Goal: Task Accomplishment & Management: Manage account settings

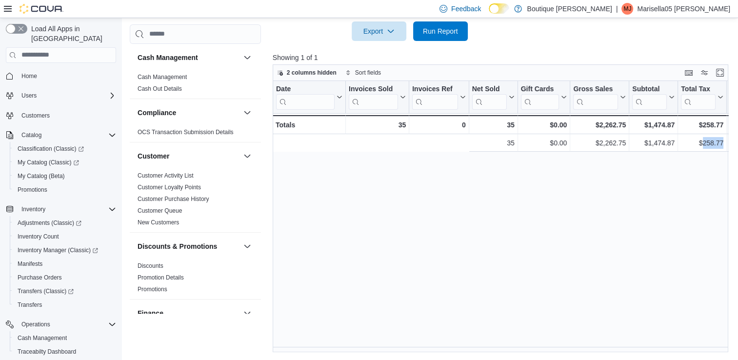
scroll to position [0, 253]
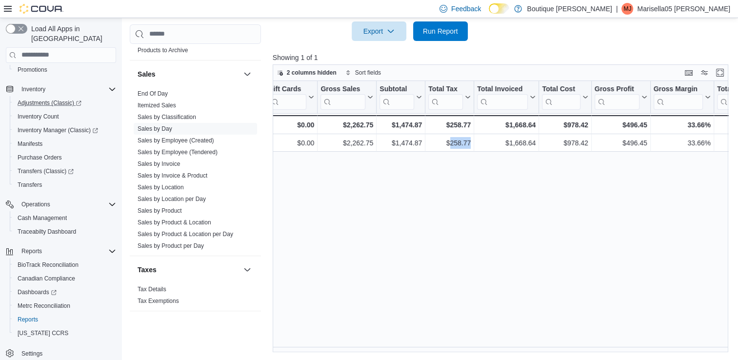
click at [49, 99] on link "Adjustments (Classic)" at bounding box center [65, 103] width 110 height 14
click at [53, 99] on span "Adjustments (Classic)" at bounding box center [50, 103] width 64 height 8
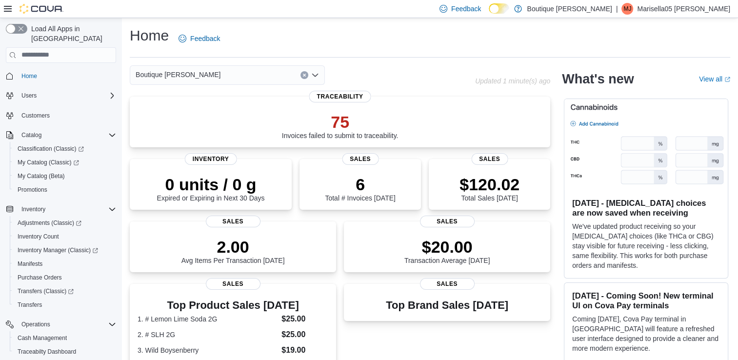
click at [685, 48] on div "Home Feedback" at bounding box center [430, 38] width 600 height 25
click at [12, 29] on button "button" at bounding box center [16, 29] width 21 height 10
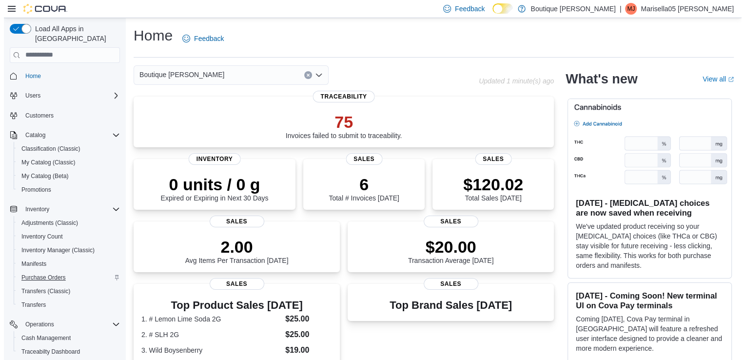
scroll to position [120, 0]
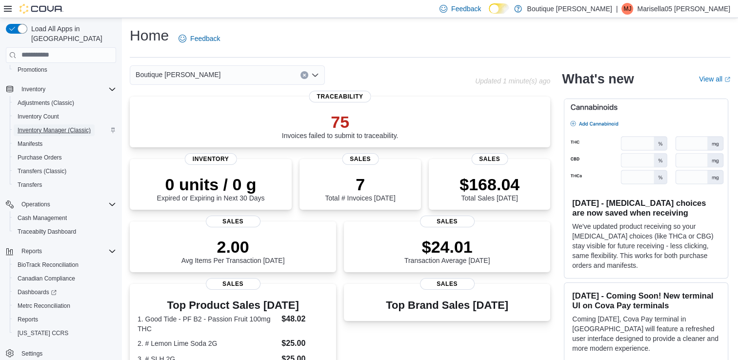
click at [65, 126] on span "Inventory Manager (Classic)" at bounding box center [54, 130] width 73 height 8
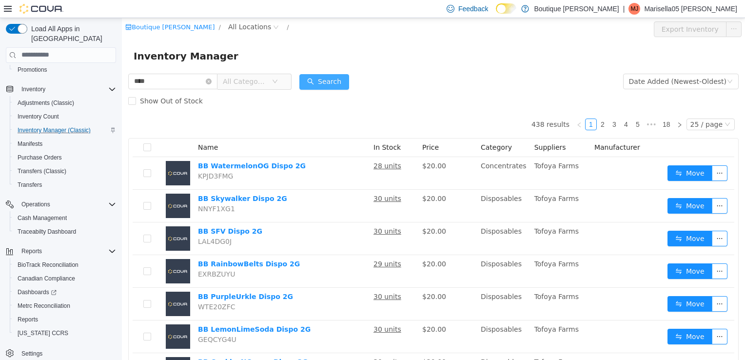
type input "****"
drag, startPoint x: 342, startPoint y: 78, endPoint x: 338, endPoint y: 75, distance: 5.5
click at [341, 77] on button "Search" at bounding box center [324, 82] width 50 height 16
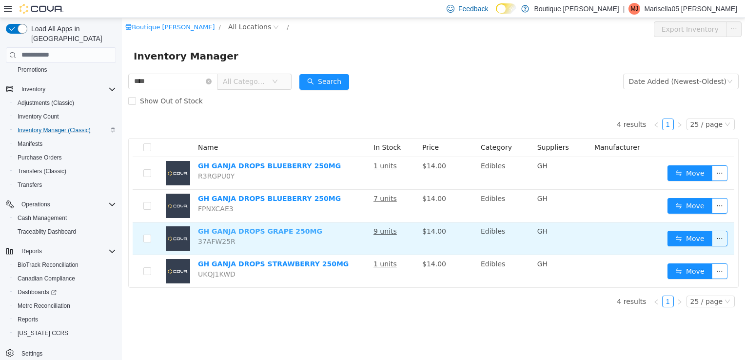
click at [225, 229] on link "GH GANJA DROPS GRAPE 250MG" at bounding box center [260, 231] width 124 height 8
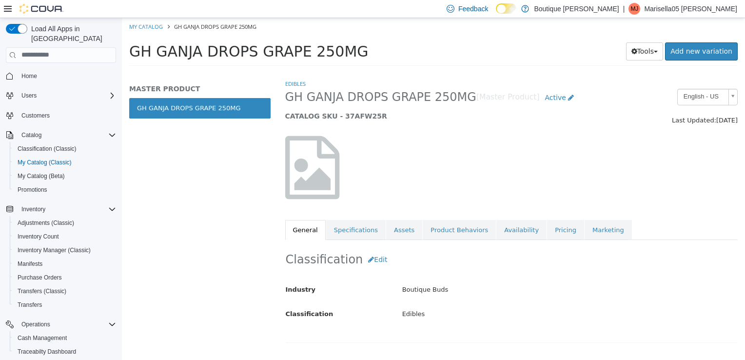
click at [194, 108] on link "GH GANJA DROPS GRAPE 250MG" at bounding box center [199, 107] width 141 height 20
click at [687, 51] on link "Add new variation" at bounding box center [701, 51] width 73 height 18
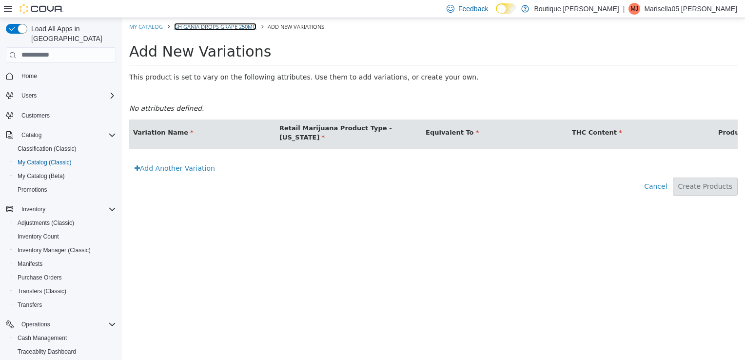
click at [215, 23] on link "GH GANJA DROPS GRAPE 250MG" at bounding box center [215, 25] width 82 height 7
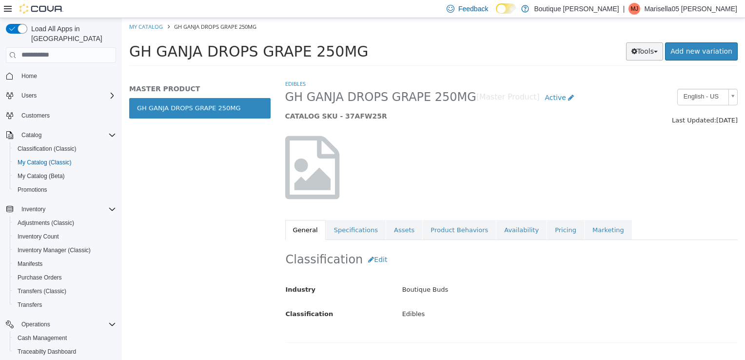
click at [652, 45] on button "Tools" at bounding box center [645, 51] width 38 height 18
click at [295, 84] on link "Edibles" at bounding box center [295, 82] width 20 height 7
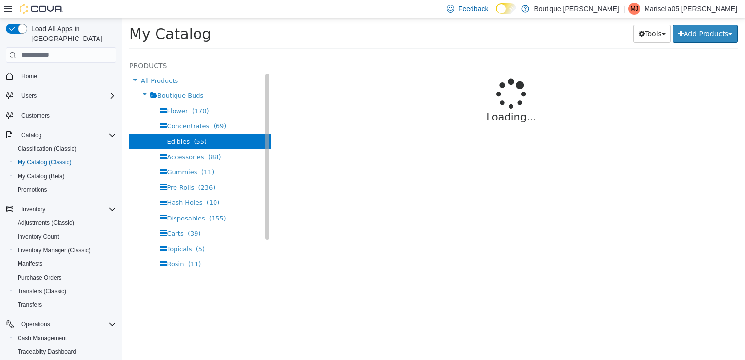
select select "**********"
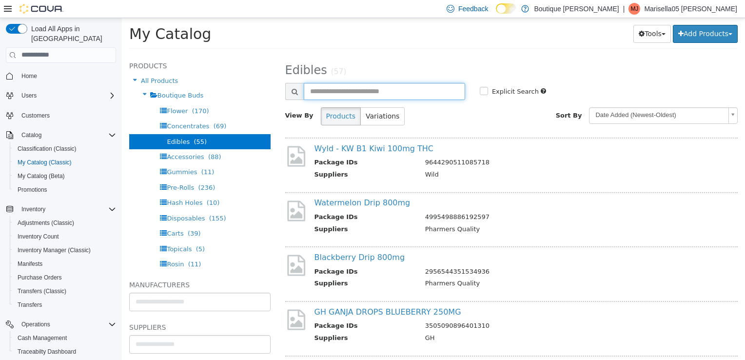
click at [352, 89] on input "text" at bounding box center [384, 90] width 161 height 17
type input "****"
select select "**********"
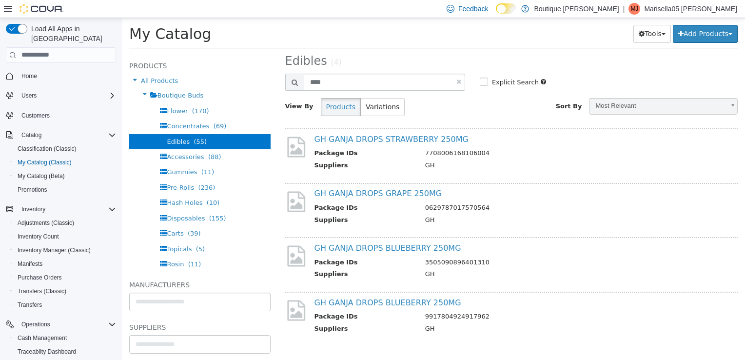
scroll to position [12, 0]
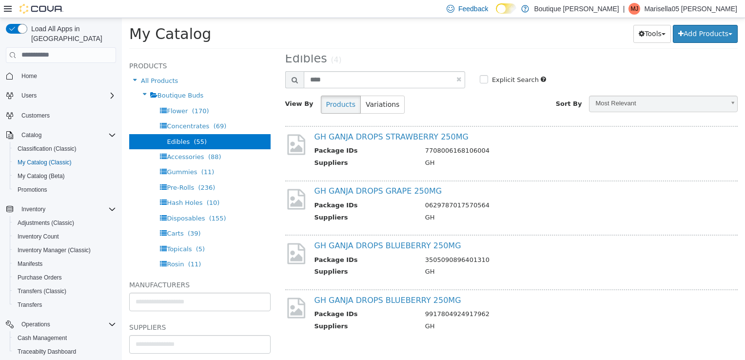
click at [661, 108] on span "Most Relevant" at bounding box center [656, 103] width 135 height 15
click at [604, 103] on span "Most Relevant" at bounding box center [656, 103] width 135 height 15
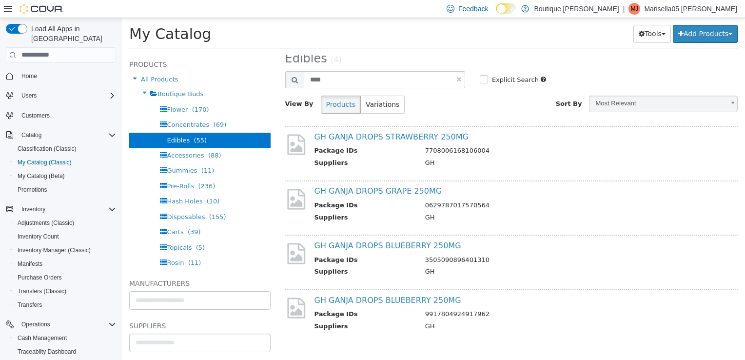
scroll to position [0, 0]
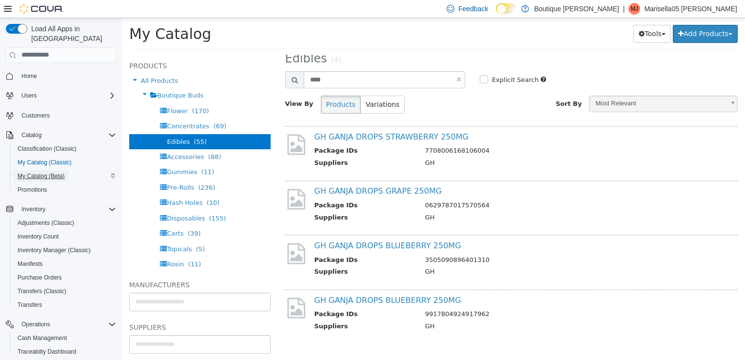
click at [47, 172] on span "My Catalog (Beta)" at bounding box center [41, 176] width 47 height 8
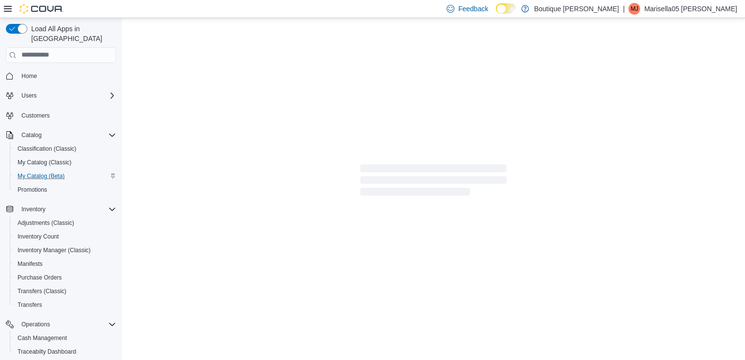
select select "**********"
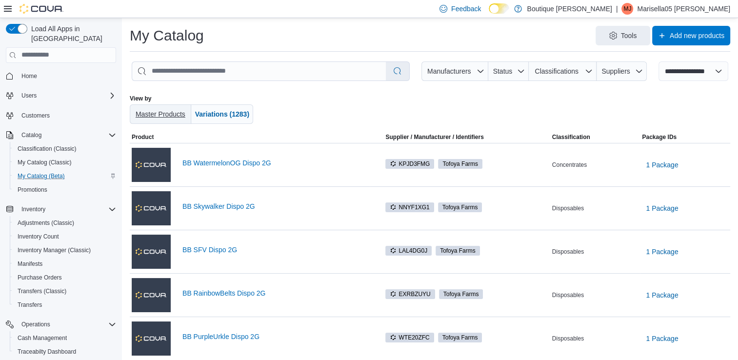
click at [162, 119] on span "Master Products" at bounding box center [161, 113] width 54 height 19
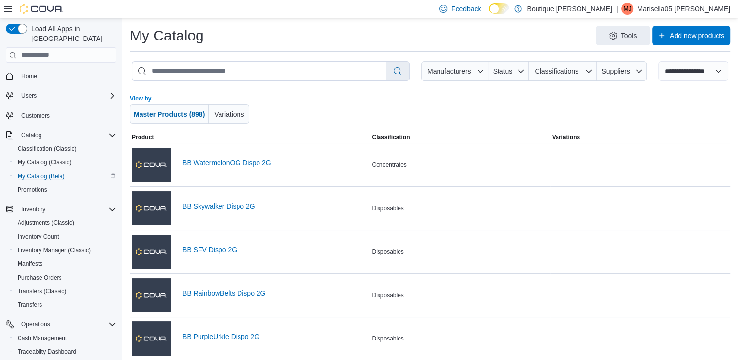
click at [215, 75] on input "search" at bounding box center [258, 71] width 253 height 19
click at [215, 75] on input "*" at bounding box center [258, 71] width 253 height 19
type input "****"
select select "*********"
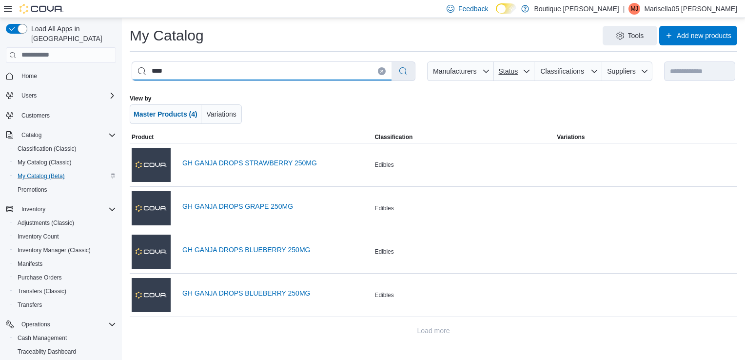
type input "****"
click at [506, 72] on span "Status" at bounding box center [508, 71] width 19 height 8
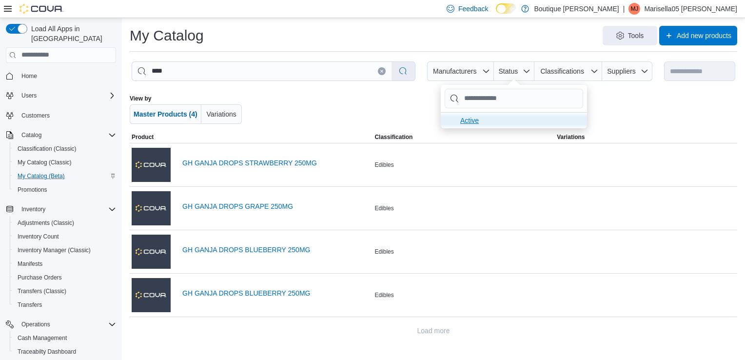
click at [462, 127] on span "Active . To check this option, press Enter." at bounding box center [514, 121] width 146 height 16
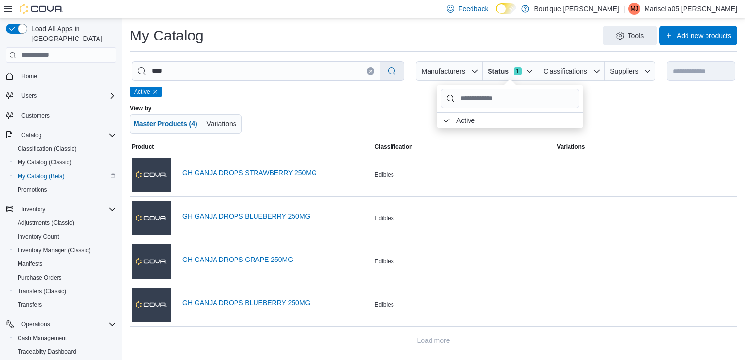
click at [673, 124] on div at bounding box center [678, 118] width 117 height 29
click at [593, 74] on span "Classifications" at bounding box center [571, 70] width 60 height 19
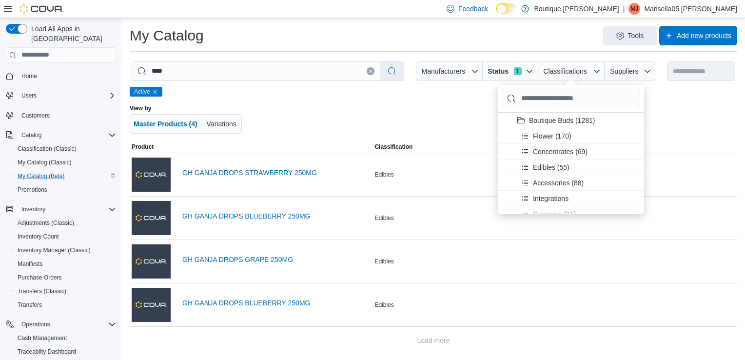
click at [692, 115] on div at bounding box center [678, 118] width 117 height 29
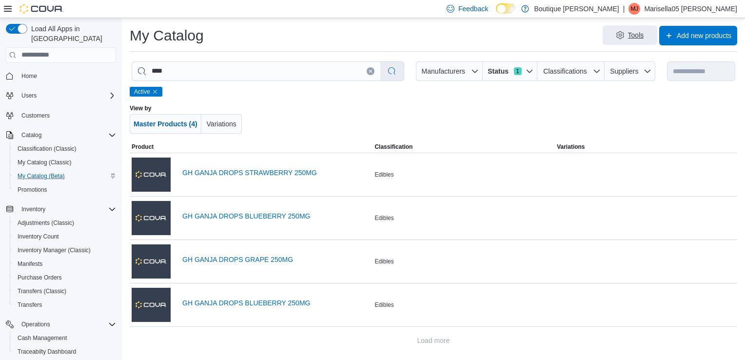
click at [631, 36] on span "Tools" at bounding box center [629, 34] width 43 height 19
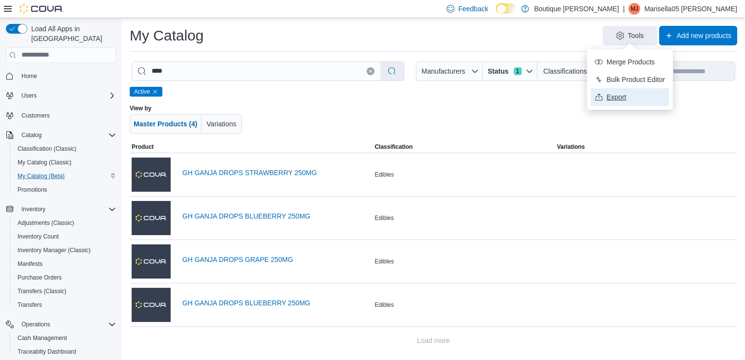
click at [616, 94] on span "Export" at bounding box center [635, 97] width 58 height 10
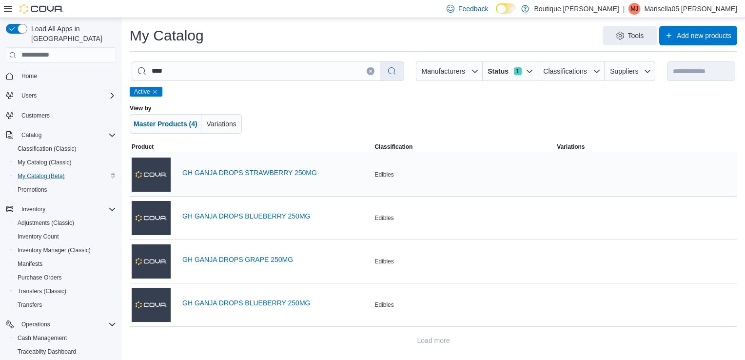
click at [253, 167] on div "GH GANJA DROPS STRAWBERRY 250MG" at bounding box center [251, 174] width 239 height 39
click at [236, 126] on span "Variations" at bounding box center [221, 124] width 33 height 10
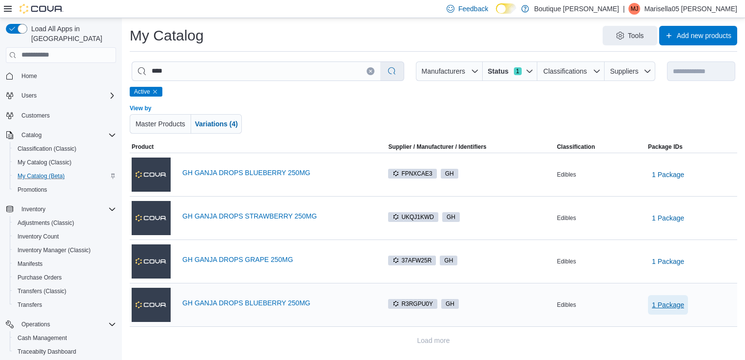
click at [677, 304] on span "1 Package" at bounding box center [668, 305] width 32 height 10
click at [670, 330] on span "3505090896401310" at bounding box center [664, 330] width 52 height 9
click at [34, 131] on span "Catalog" at bounding box center [31, 135] width 20 height 8
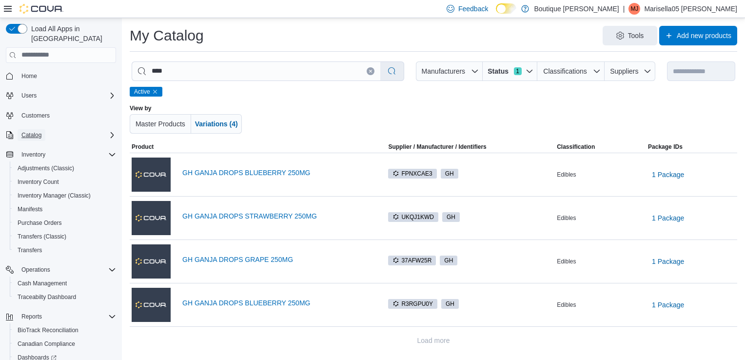
click at [30, 131] on span "Catalog" at bounding box center [31, 135] width 20 height 8
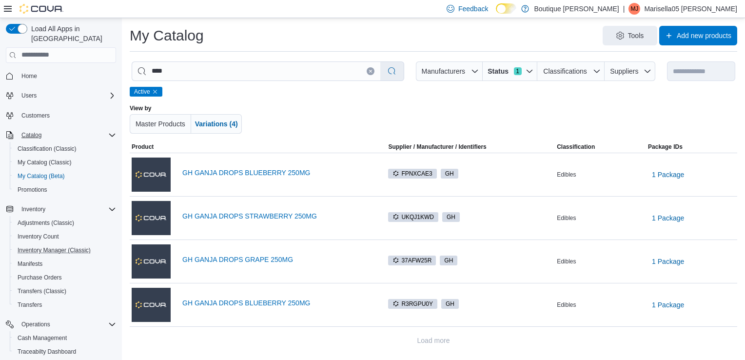
click at [45, 243] on button "Inventory Manager (Classic)" at bounding box center [65, 250] width 110 height 14
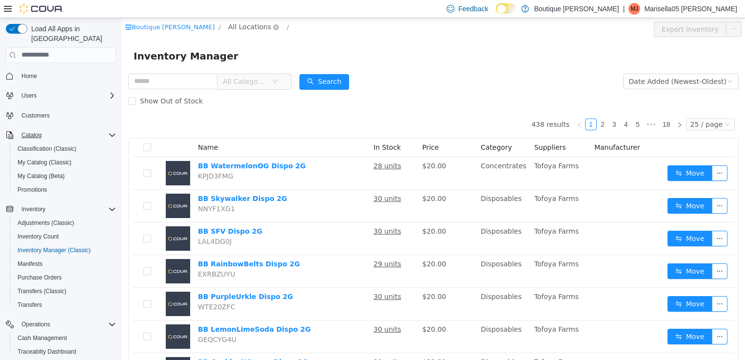
click at [228, 28] on span "All Locations" at bounding box center [249, 26] width 43 height 11
click at [222, 78] on span "[STREET_ADDRESS]" at bounding box center [243, 79] width 68 height 8
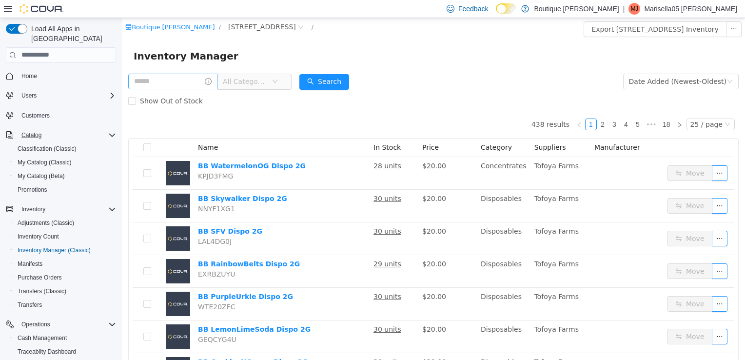
drag, startPoint x: 170, startPoint y: 71, endPoint x: 166, endPoint y: 76, distance: 6.9
click at [170, 73] on div "All Categories" at bounding box center [209, 80] width 163 height 19
click at [164, 78] on input "text" at bounding box center [172, 81] width 89 height 16
type input "****"
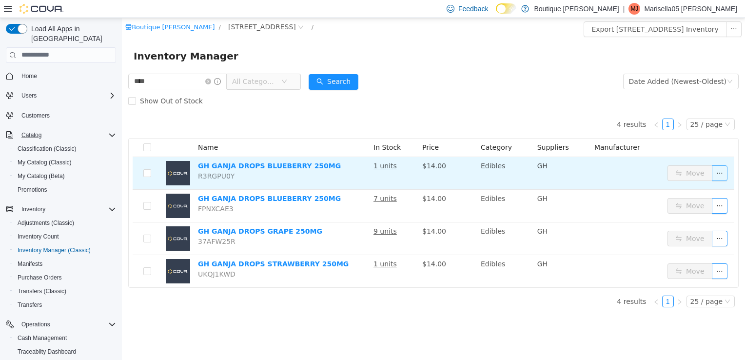
click at [722, 176] on button "button" at bounding box center [720, 173] width 16 height 16
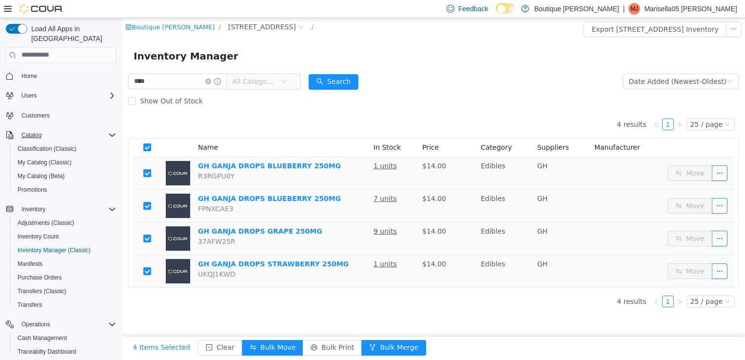
click at [454, 293] on div "4 results 1 25 / page Name In Stock Price Category Suppliers Manufacturer GH GA…" at bounding box center [433, 212] width 610 height 204
click at [212, 86] on input "****" at bounding box center [177, 81] width 98 height 16
click at [211, 82] on icon "icon: close-circle" at bounding box center [208, 81] width 6 height 6
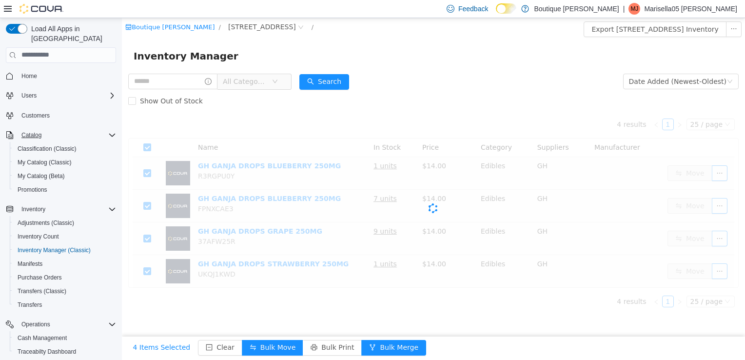
click at [267, 83] on span "All Categories" at bounding box center [245, 81] width 44 height 10
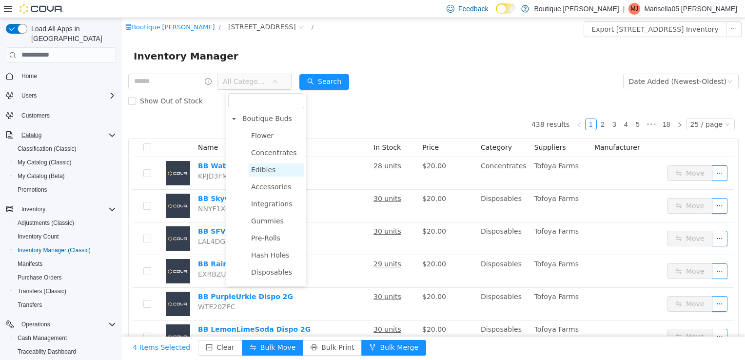
click at [267, 165] on span "Edibles" at bounding box center [263, 169] width 24 height 8
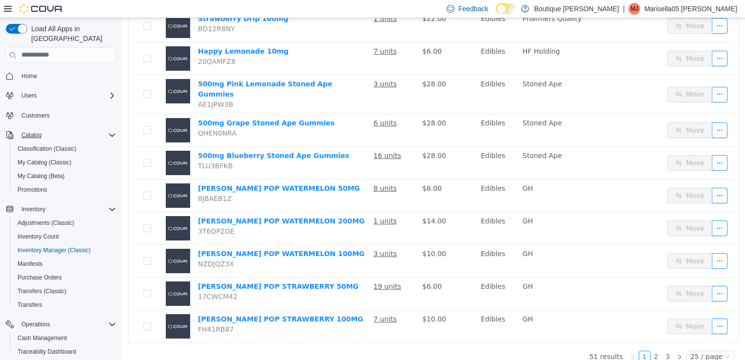
scroll to position [651, 0]
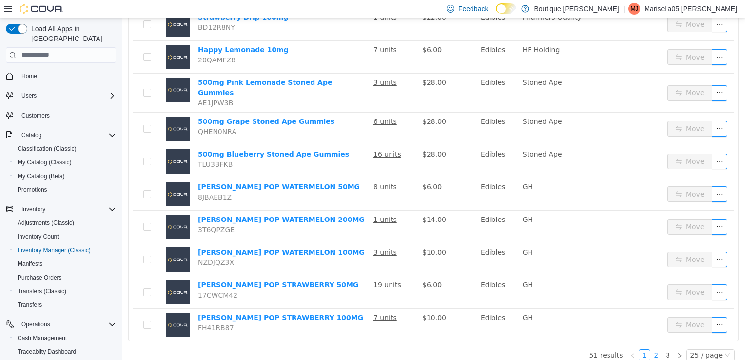
click at [655, 349] on link "2" at bounding box center [656, 354] width 11 height 11
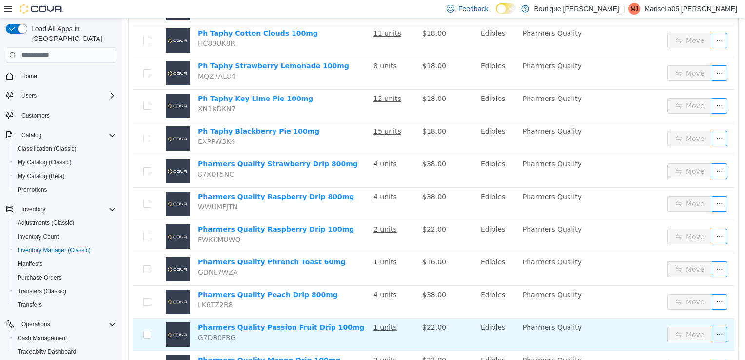
scroll to position [541, 0]
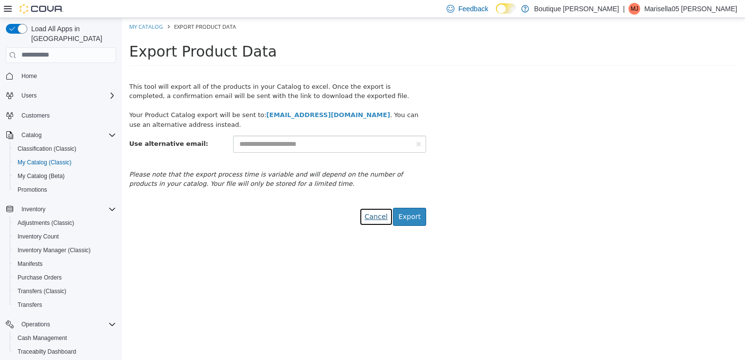
click at [378, 216] on link "Cancel" at bounding box center [376, 216] width 34 height 18
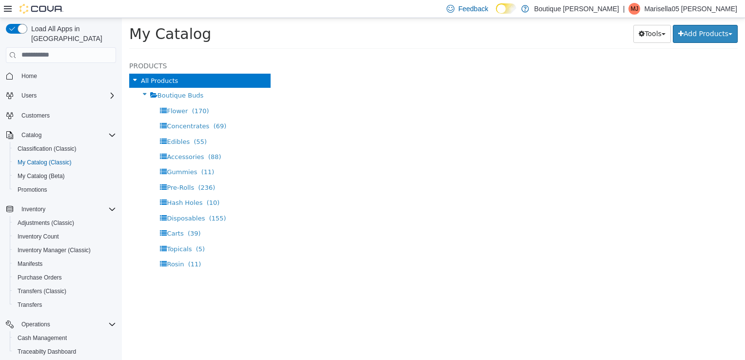
select select "**********"
